Goal: Information Seeking & Learning: Learn about a topic

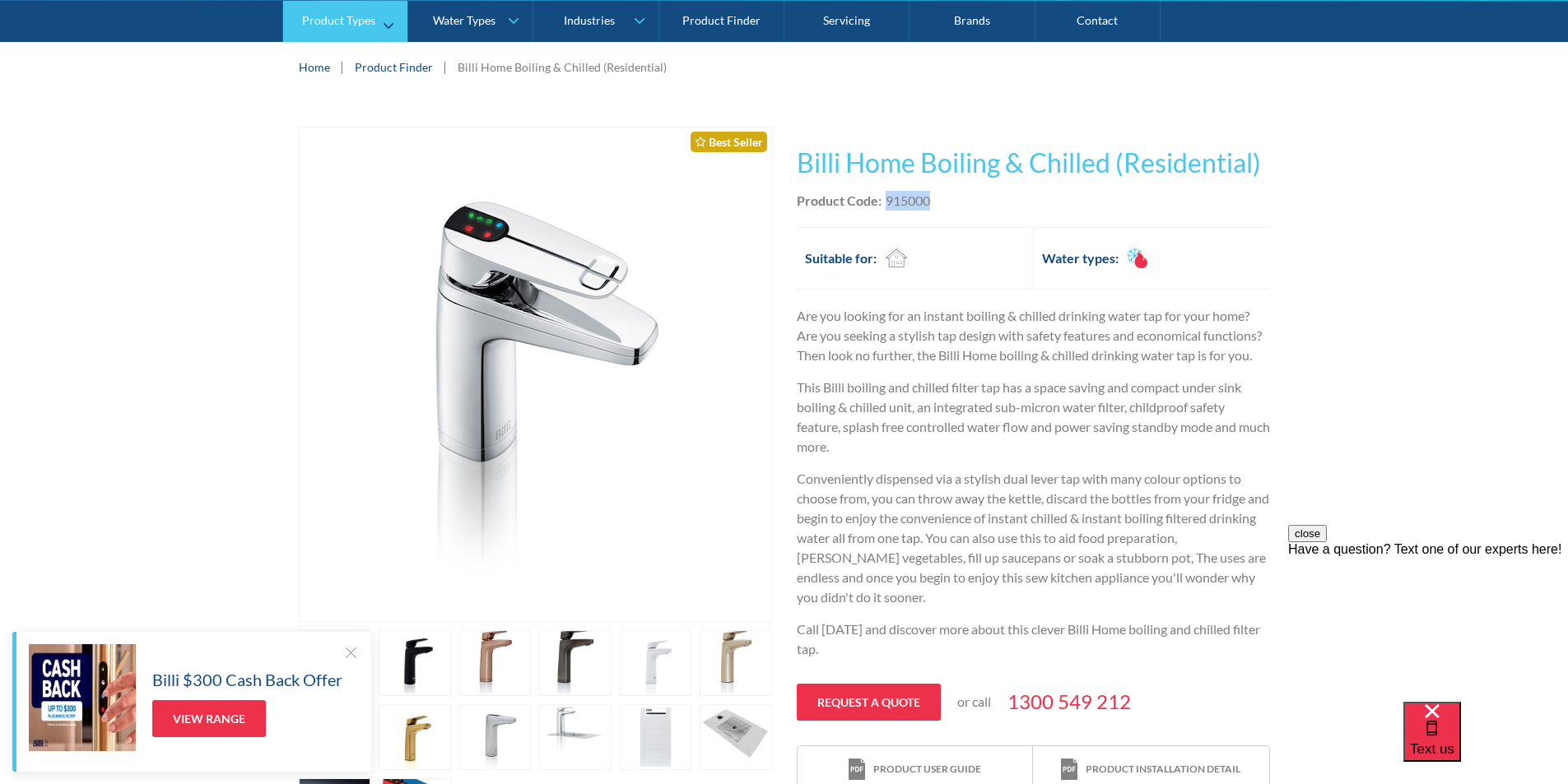
scroll to position [246, 0]
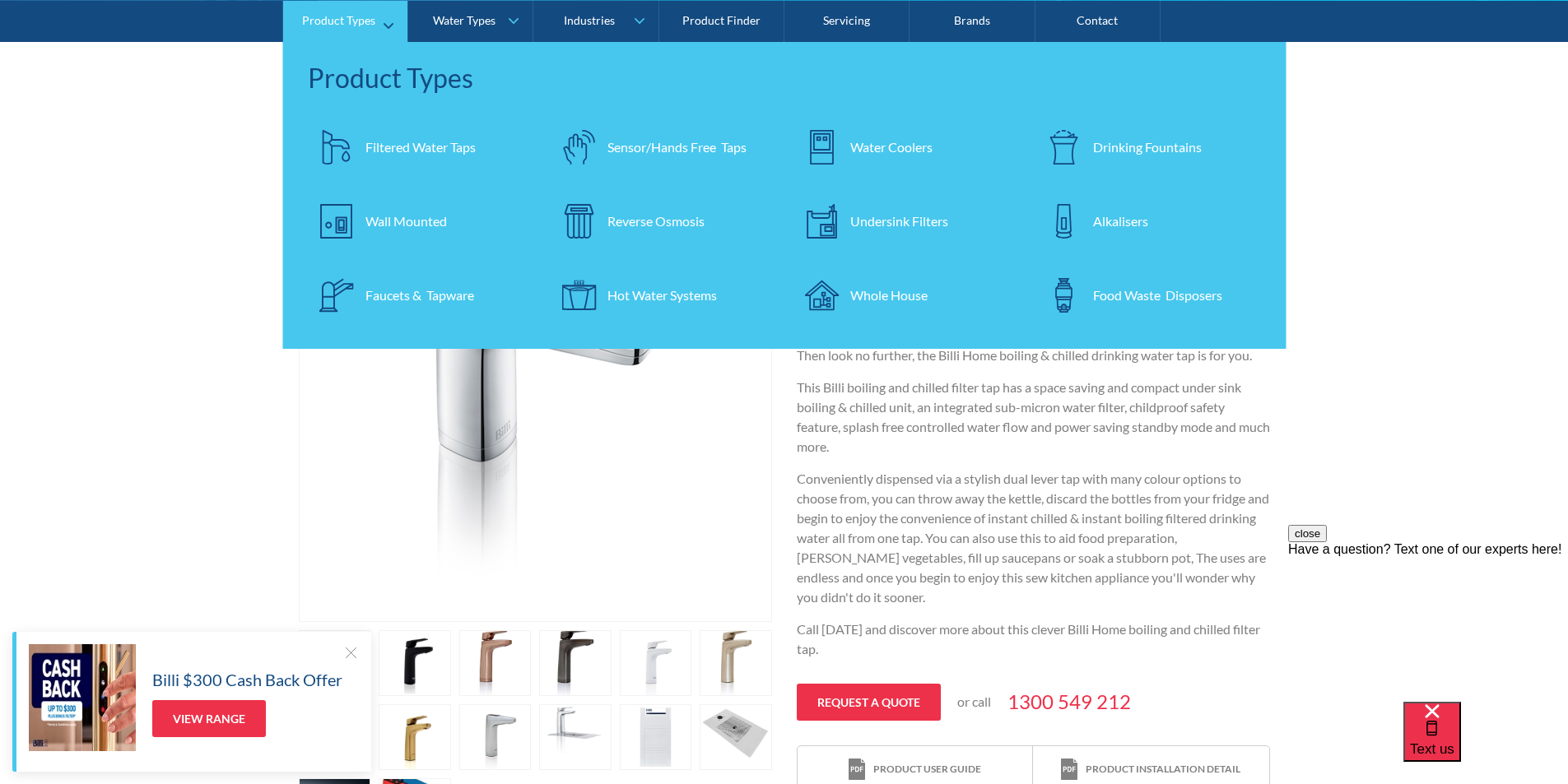
click at [408, 142] on div "Filtered Water Taps" at bounding box center [420, 146] width 111 height 20
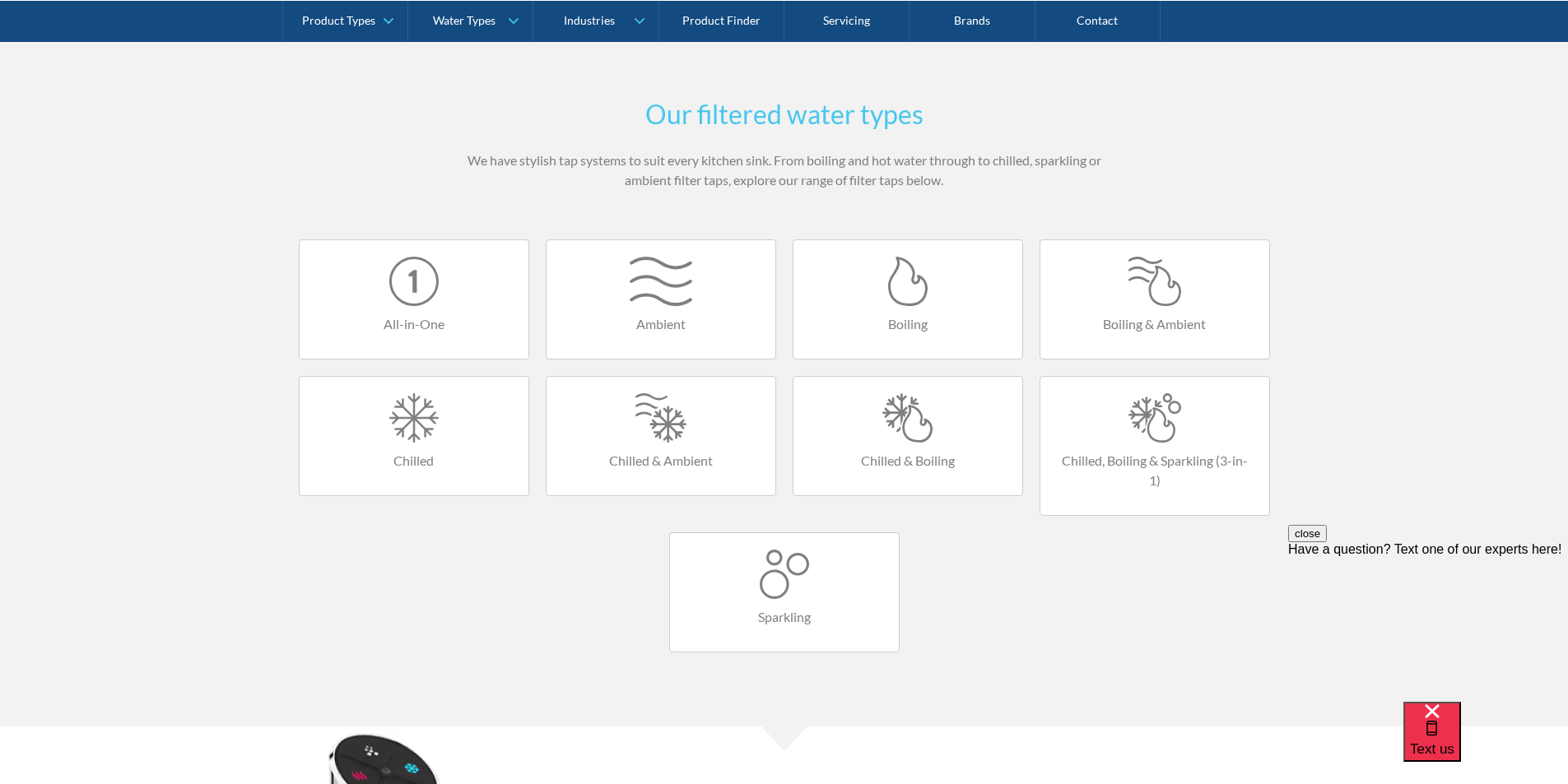
click at [1092, 298] on div at bounding box center [1154, 282] width 196 height 49
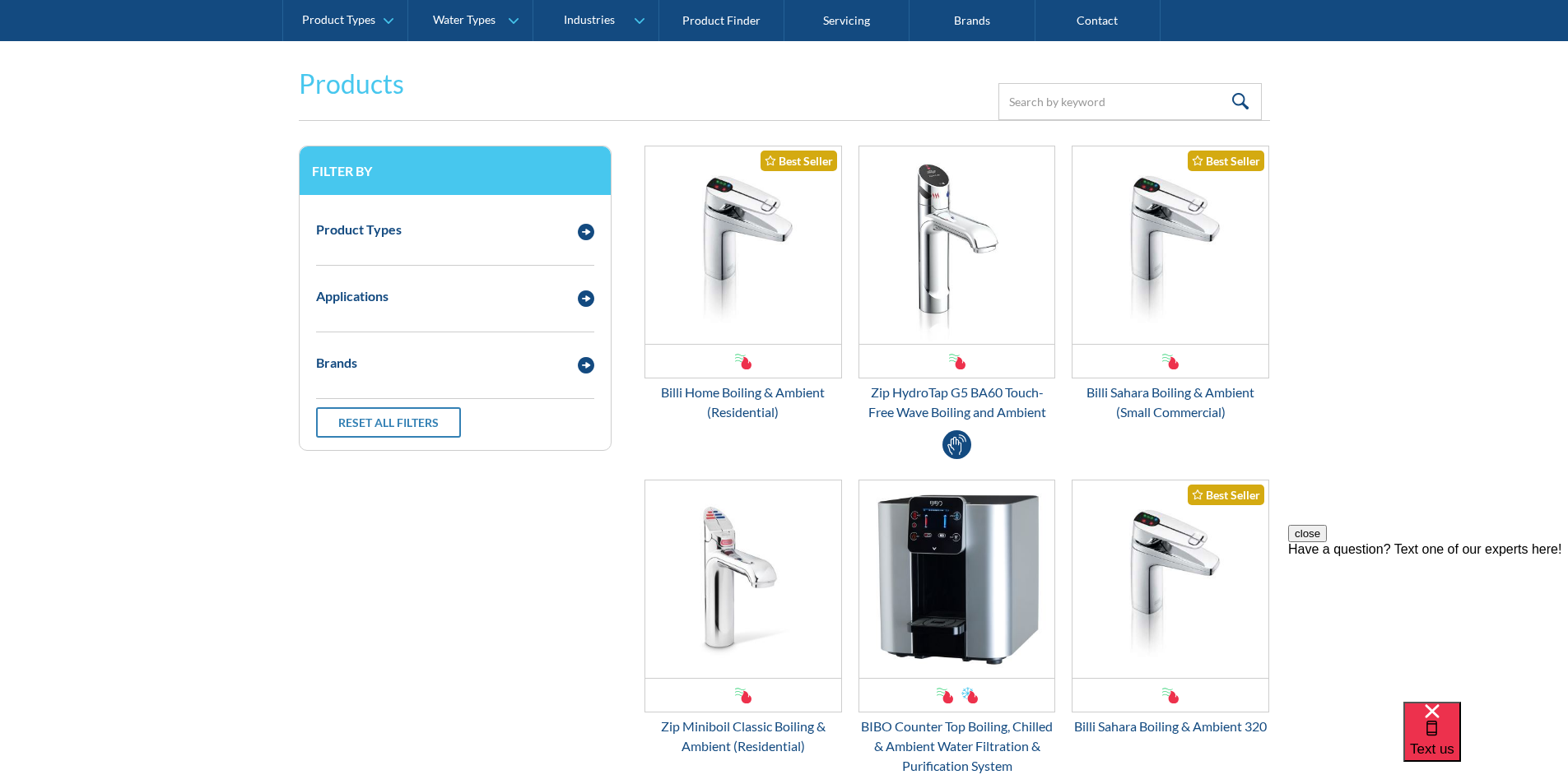
scroll to position [329, 0]
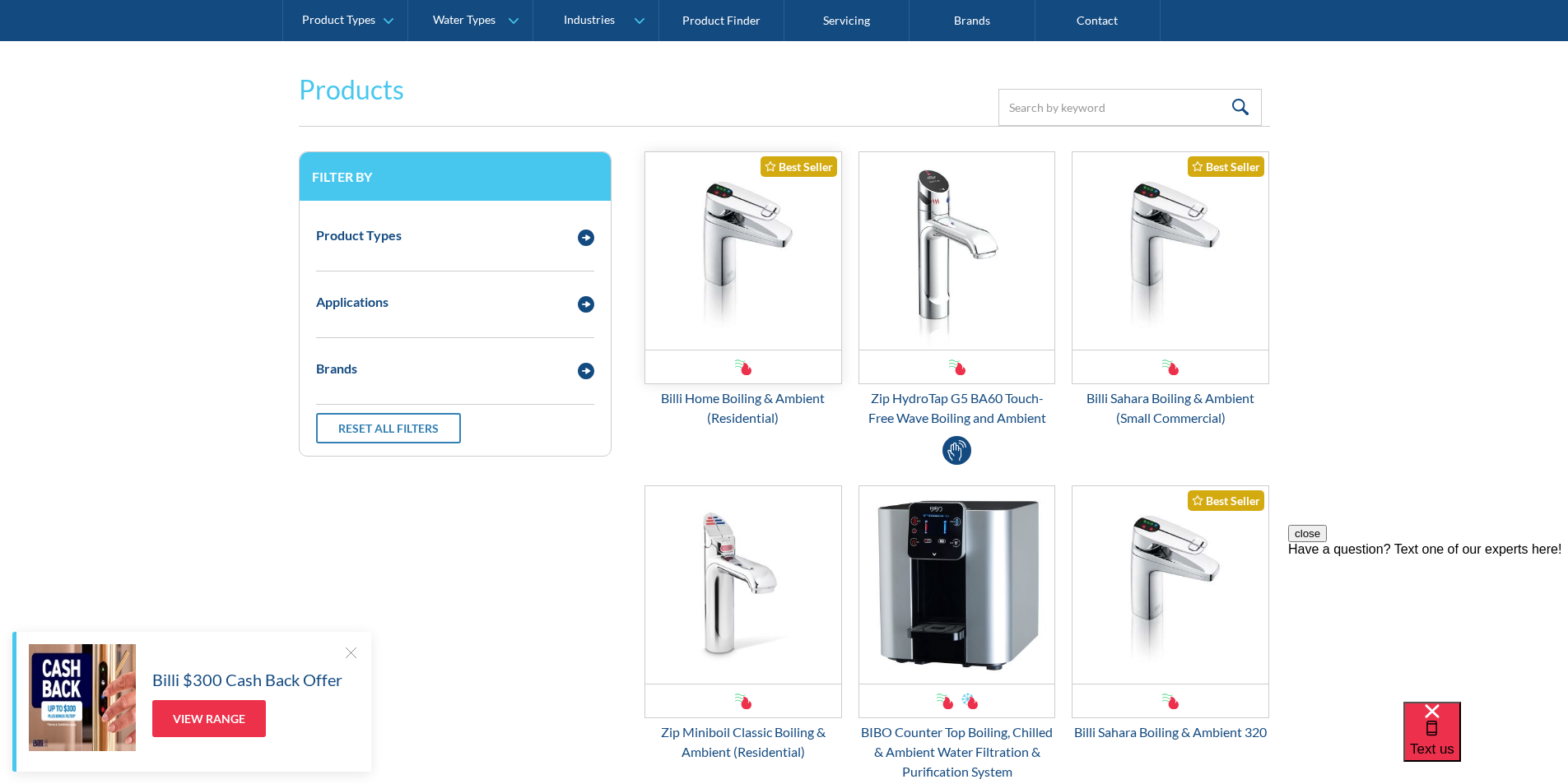
click at [729, 289] on img "Email Form 3" at bounding box center [742, 251] width 196 height 197
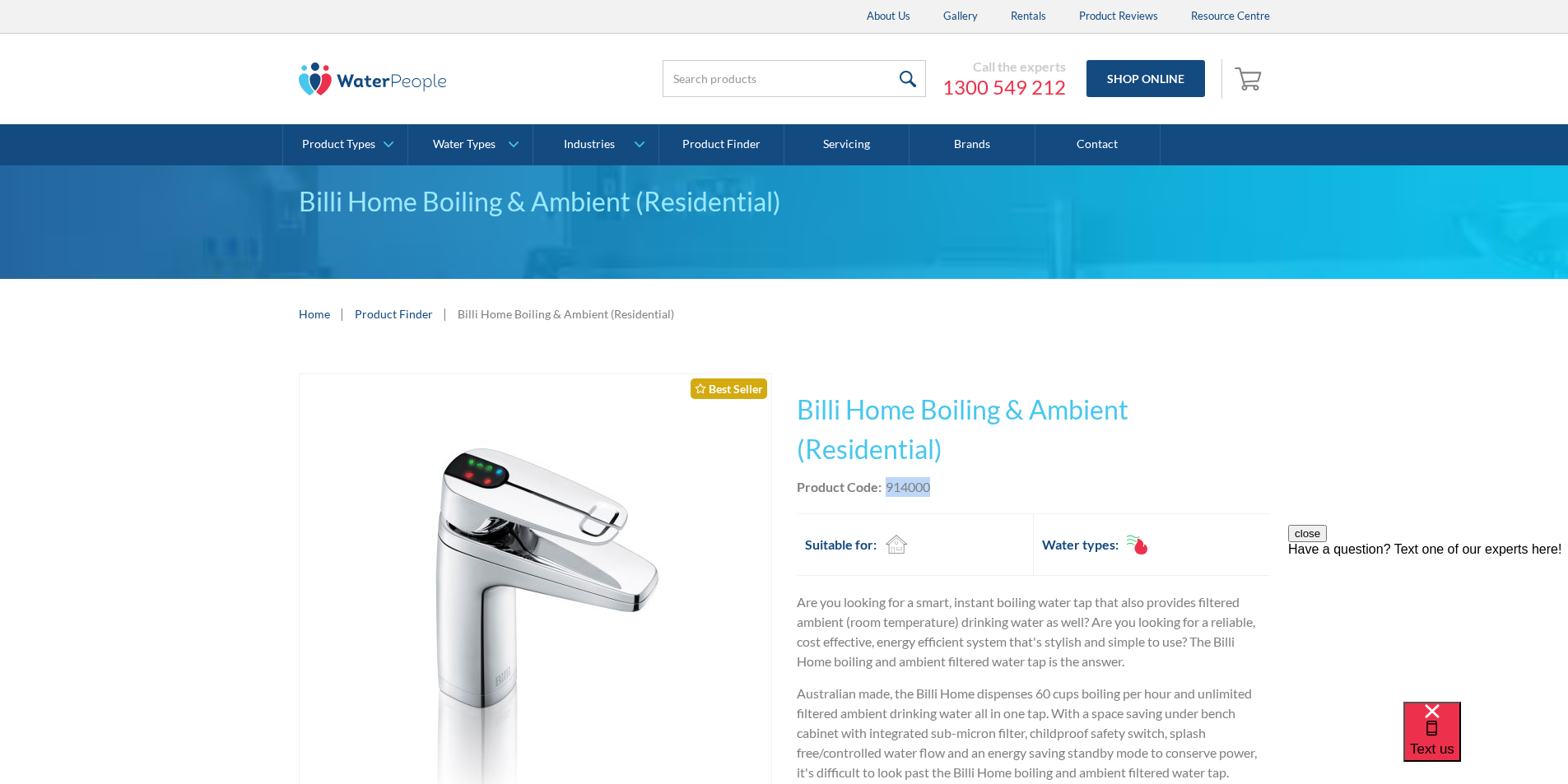
drag, startPoint x: 932, startPoint y: 482, endPoint x: 886, endPoint y: 481, distance: 46.0
click at [886, 481] on div "Product Code: 914000" at bounding box center [1033, 487] width 473 height 20
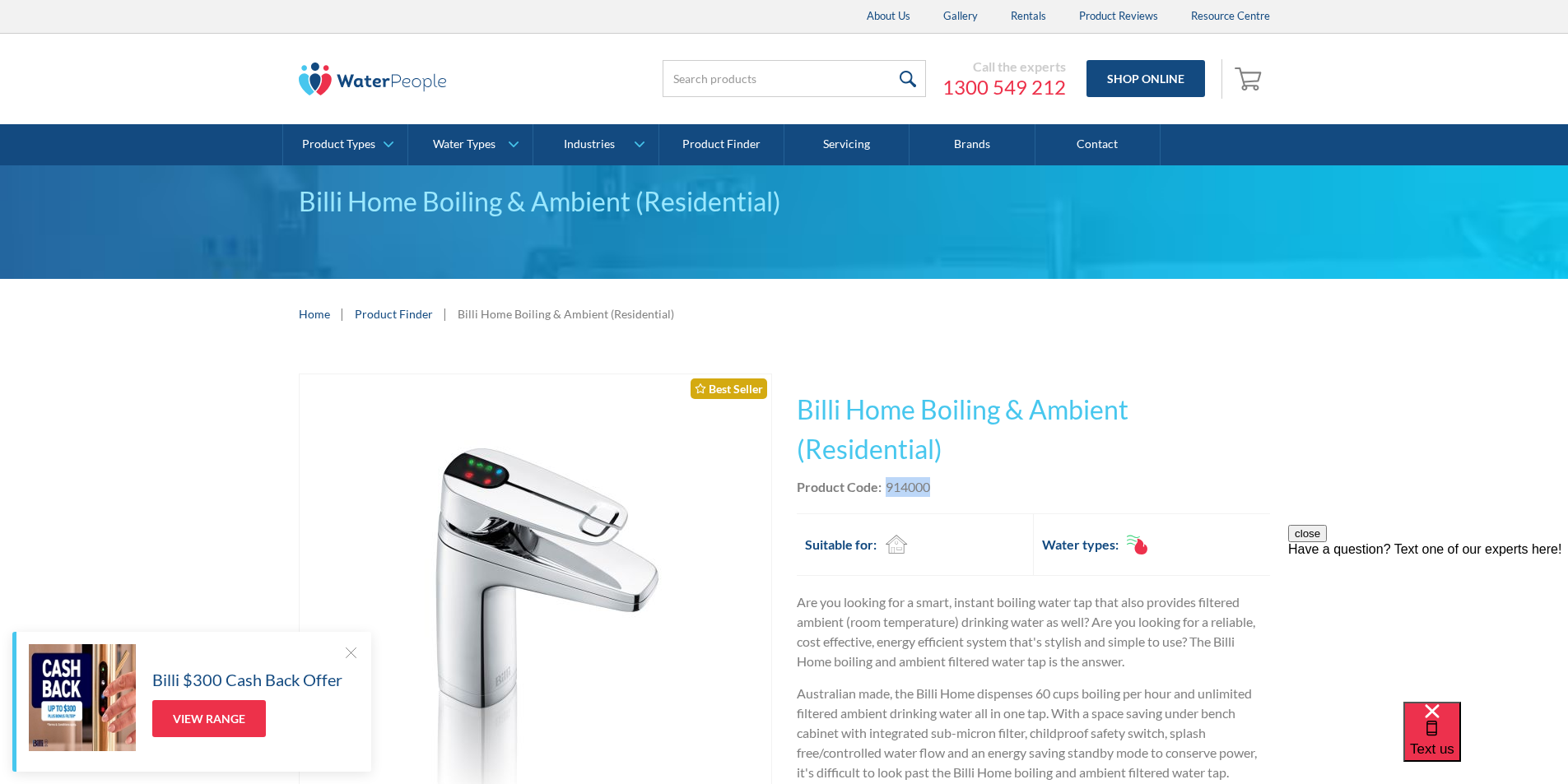
copy div "914000"
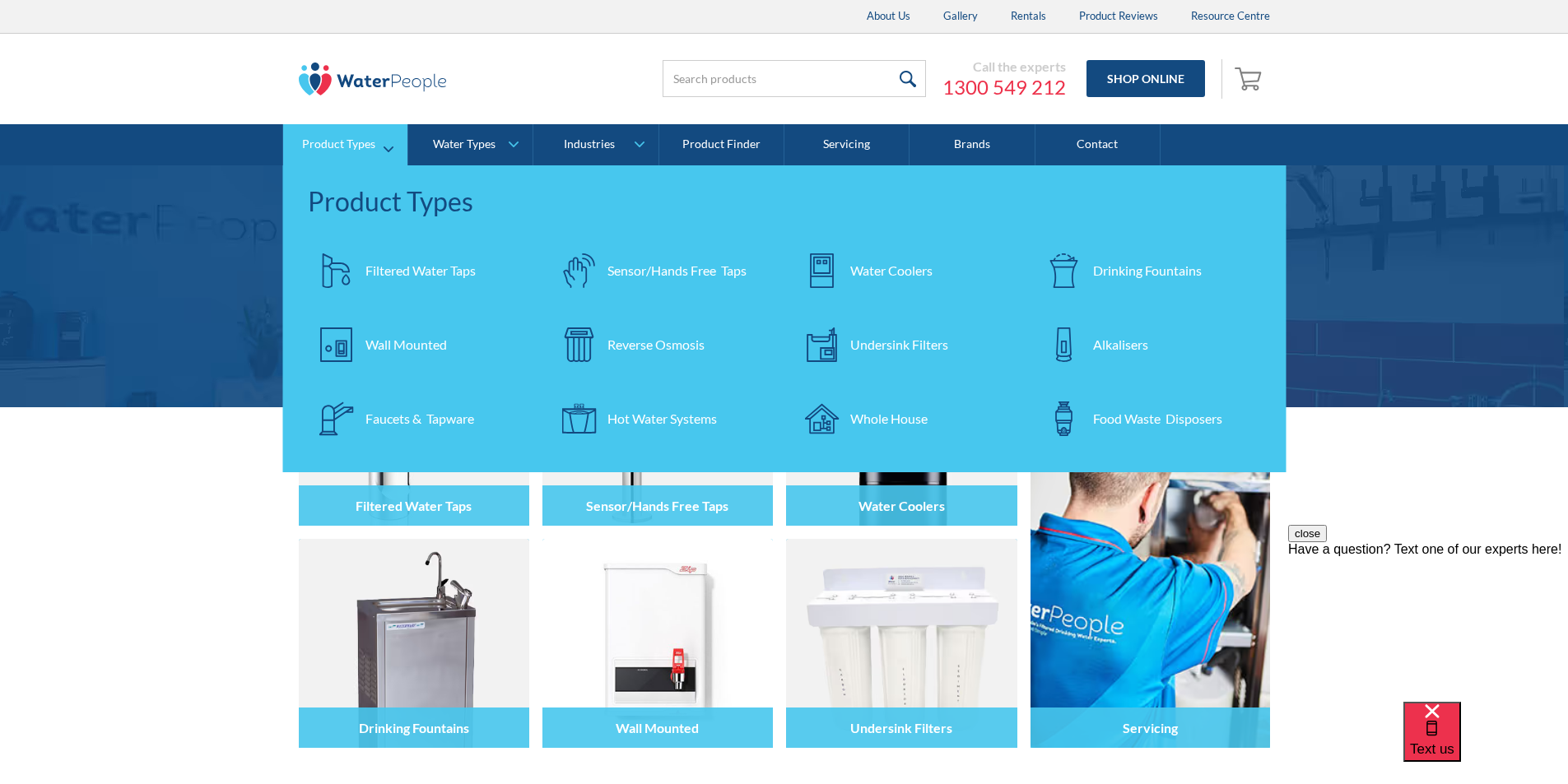
click at [412, 270] on div "Filtered Water Taps" at bounding box center [420, 270] width 111 height 20
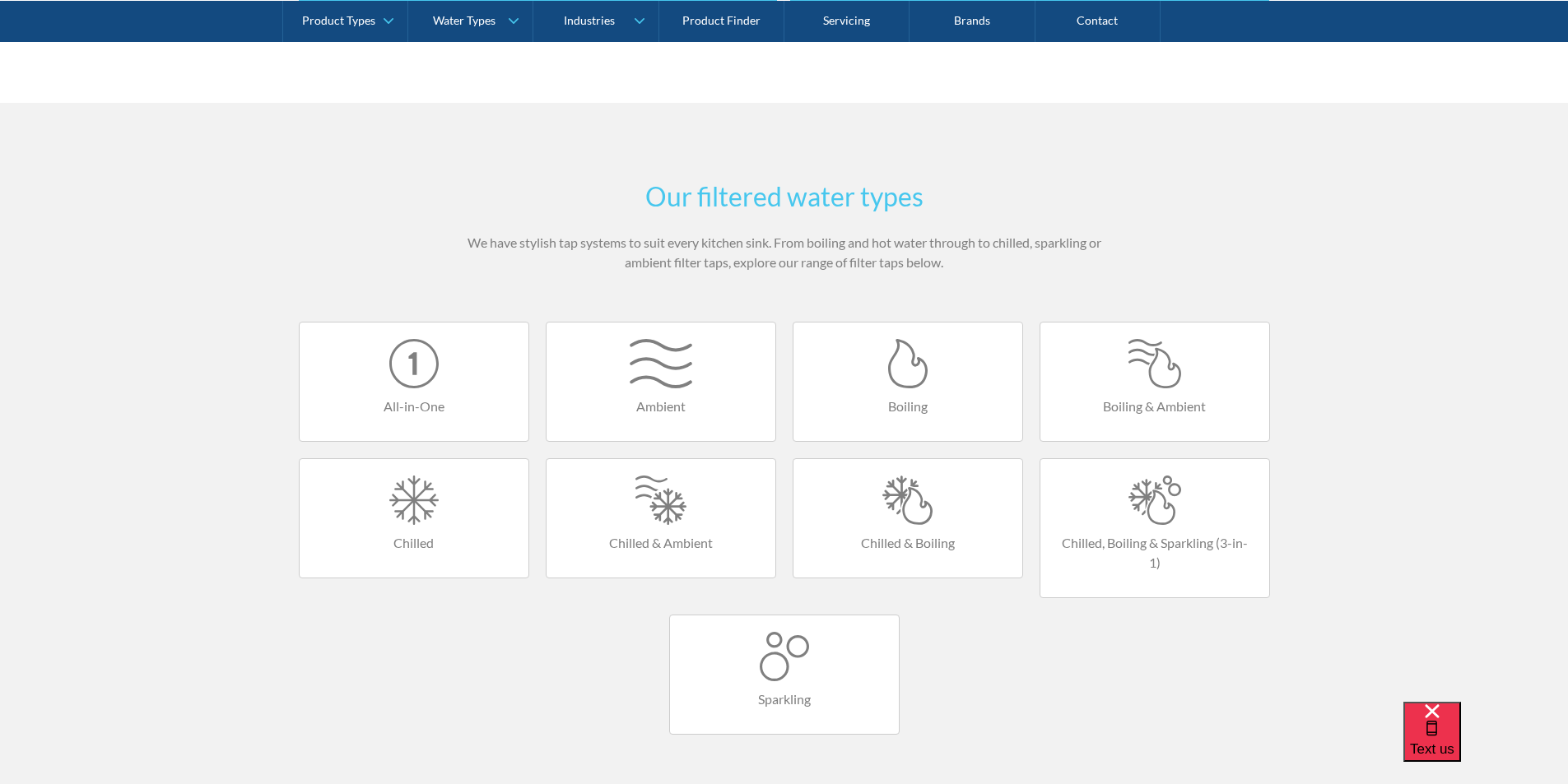
click at [882, 367] on div at bounding box center [907, 363] width 196 height 49
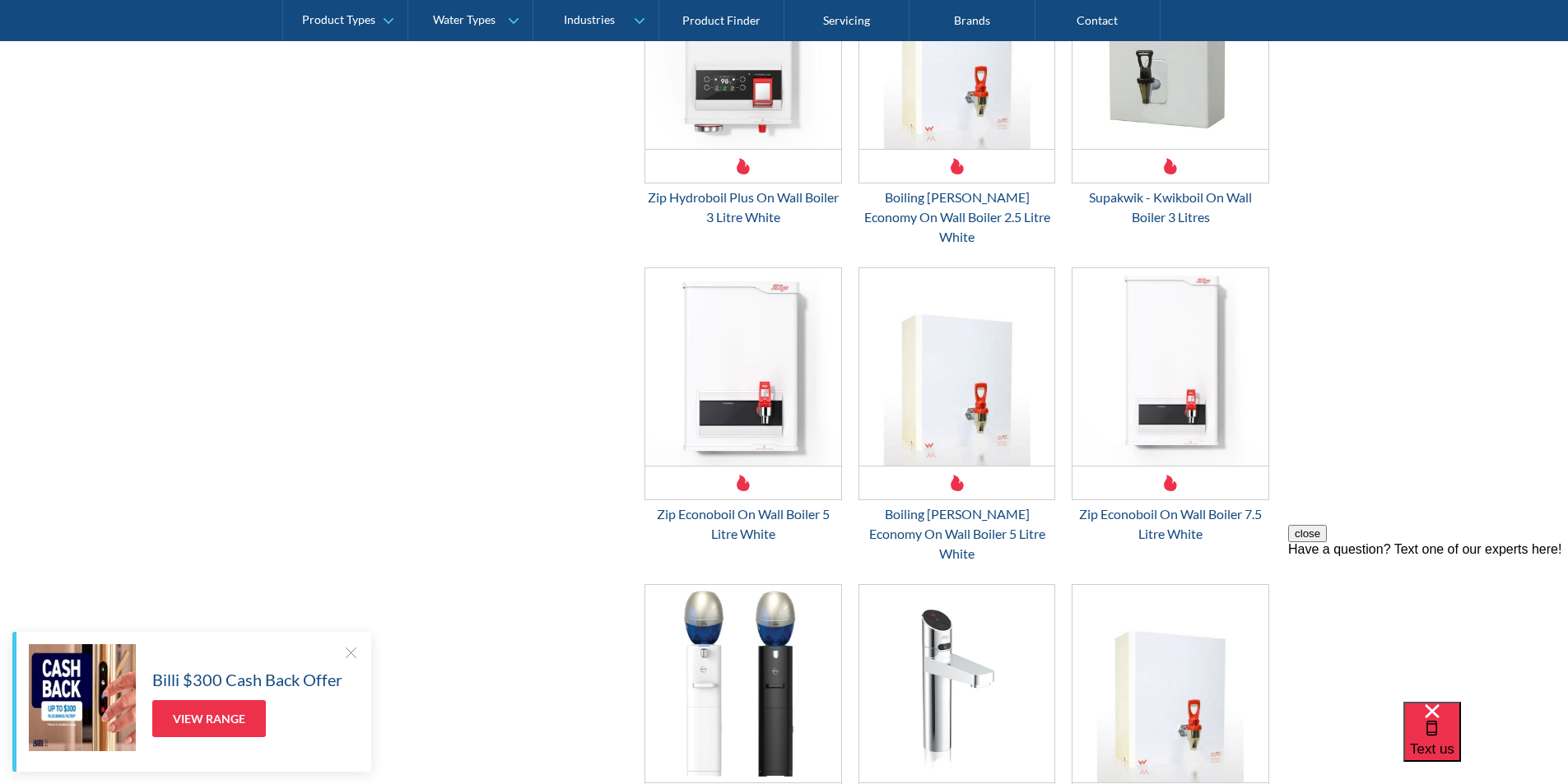
scroll to position [1234, 0]
